Goal: Register for event/course

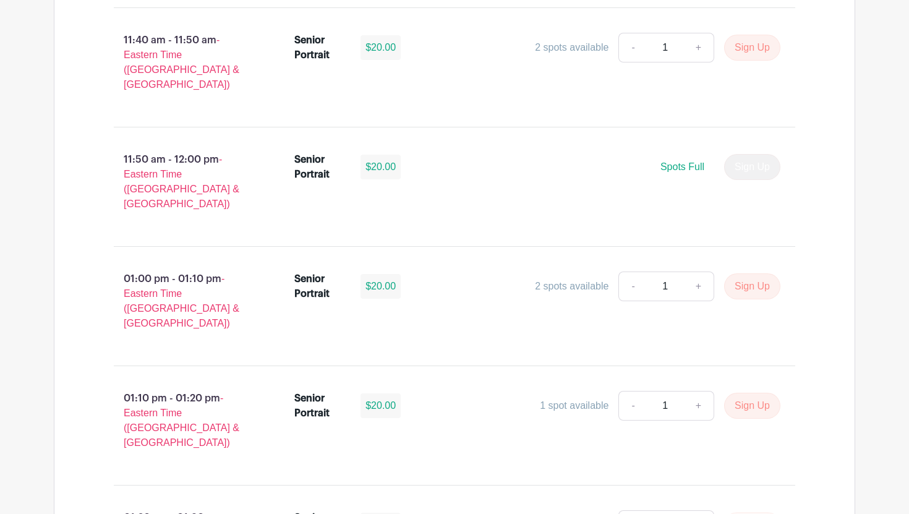
scroll to position [3517, 0]
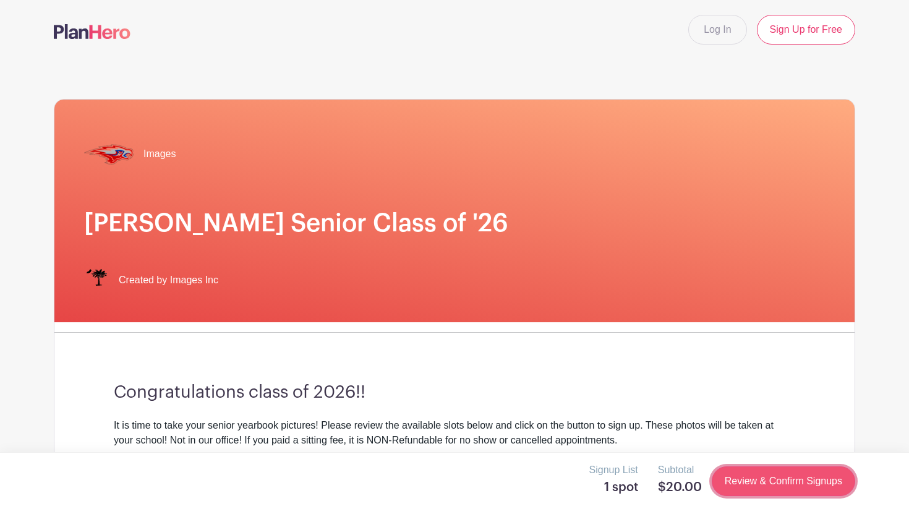
click at [746, 485] on link "Review & Confirm Signups" at bounding box center [783, 481] width 143 height 30
click at [737, 476] on link "Review & Confirm Signups" at bounding box center [783, 481] width 143 height 30
click at [747, 490] on link "Review & Confirm Signups" at bounding box center [783, 481] width 143 height 30
click at [777, 474] on link "Review & Confirm Signups" at bounding box center [783, 481] width 143 height 30
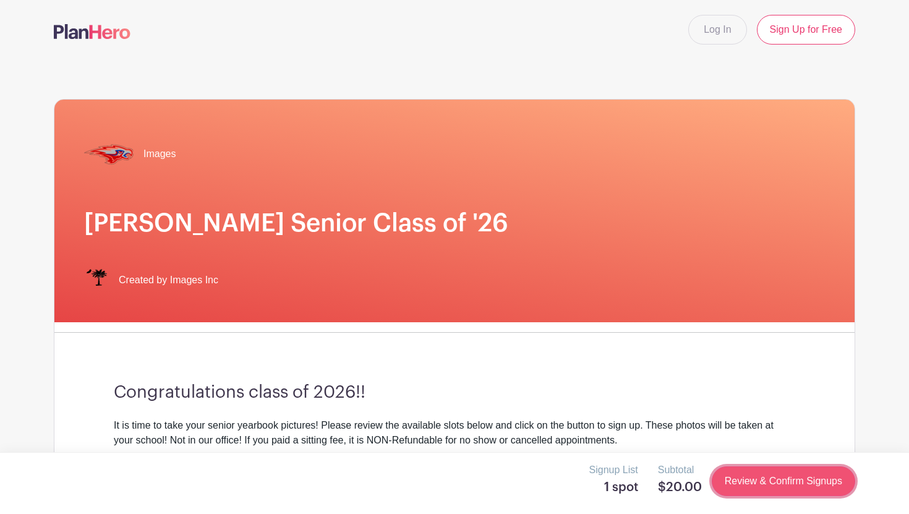
click at [777, 474] on link "Review & Confirm Signups" at bounding box center [783, 481] width 143 height 30
click at [785, 492] on link "Review & Confirm Signups" at bounding box center [783, 481] width 143 height 30
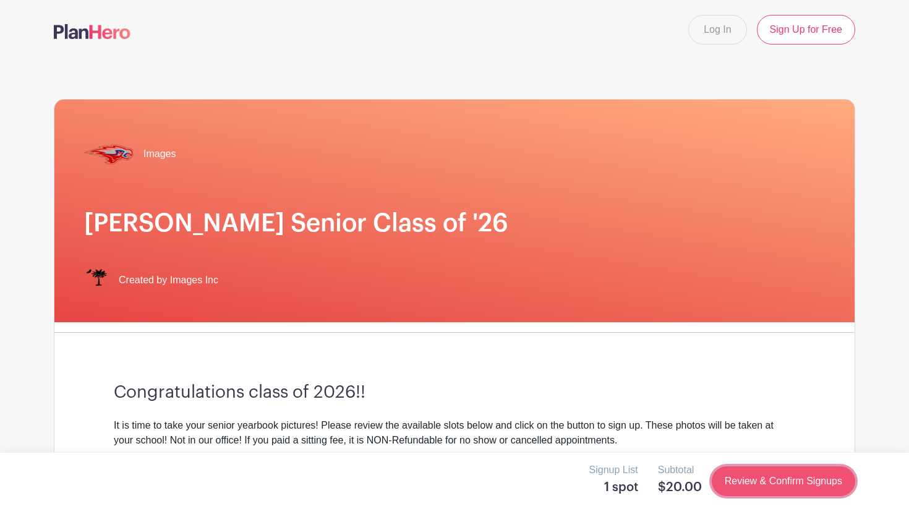
click at [781, 489] on link "Review & Confirm Signups" at bounding box center [783, 481] width 143 height 30
click at [784, 473] on link "Review & Confirm Signups" at bounding box center [783, 481] width 143 height 30
click at [789, 483] on link "Review & Confirm Signups" at bounding box center [783, 481] width 143 height 30
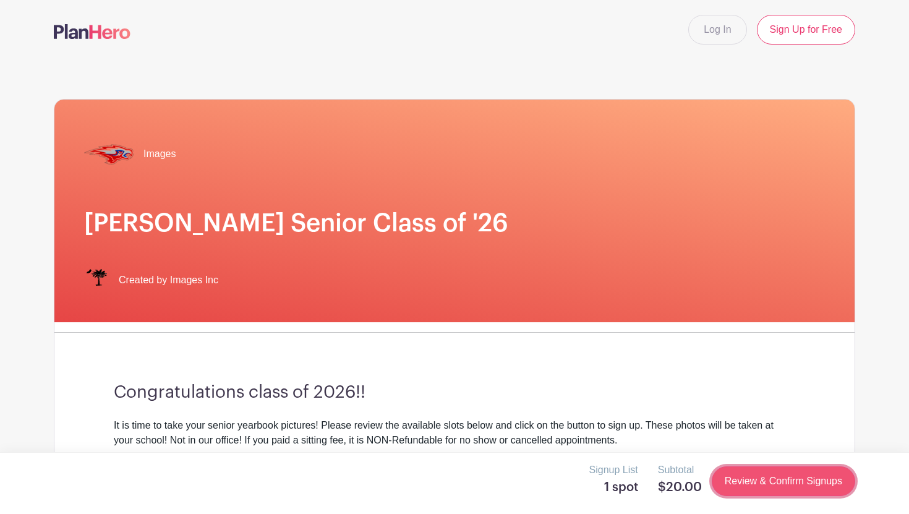
click at [789, 483] on link "Review & Confirm Signups" at bounding box center [783, 481] width 143 height 30
